Goal: Task Accomplishment & Management: Use online tool/utility

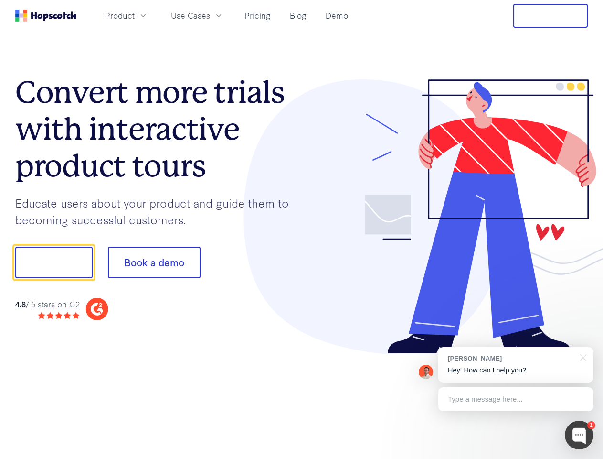
click at [302, 229] on div at bounding box center [445, 216] width 287 height 275
click at [135, 15] on span "Product" at bounding box center [120, 16] width 30 height 12
click at [210, 15] on span "Use Cases" at bounding box center [190, 16] width 39 height 12
click at [551, 16] on button "Free Trial" at bounding box center [550, 16] width 75 height 24
click at [53, 262] on button "Show me!" at bounding box center [53, 262] width 77 height 32
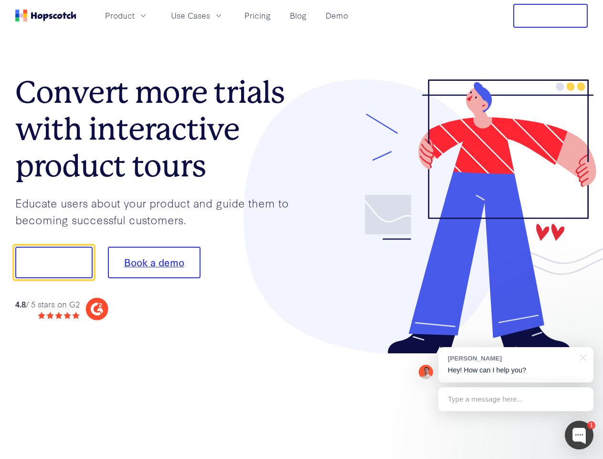
click at [154, 262] on button "Book a demo" at bounding box center [154, 262] width 93 height 32
click at [579, 435] on div at bounding box center [579, 434] width 29 height 29
click at [516, 364] on div "[PERSON_NAME] Hey! How can I help you?" at bounding box center [515, 364] width 155 height 35
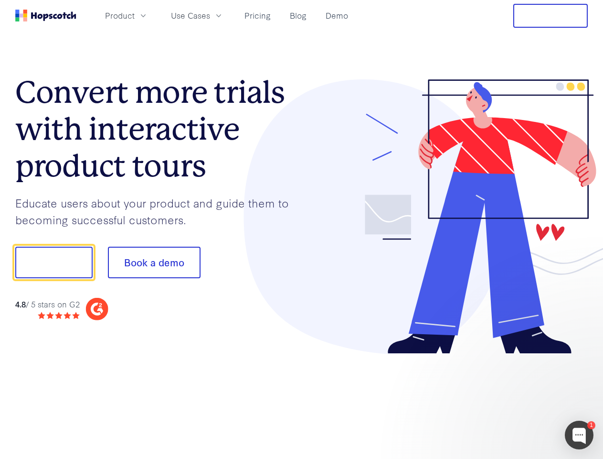
click at [582, 356] on div at bounding box center [504, 325] width 179 height 191
click at [516, 399] on div at bounding box center [504, 325] width 179 height 191
